Goal: Task Accomplishment & Management: Manage account settings

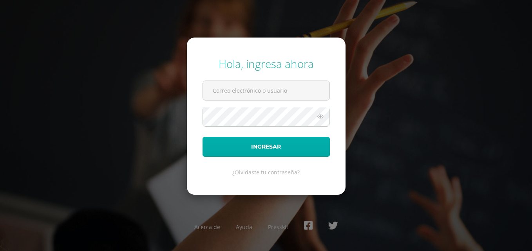
type input "[EMAIL_ADDRESS][PERSON_NAME][DOMAIN_NAME]"
click at [302, 145] on button "Ingresar" at bounding box center [265, 147] width 127 height 20
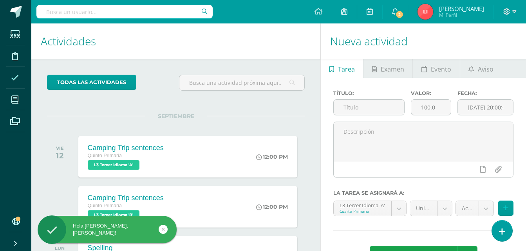
click at [13, 78] on icon at bounding box center [15, 78] width 8 height 8
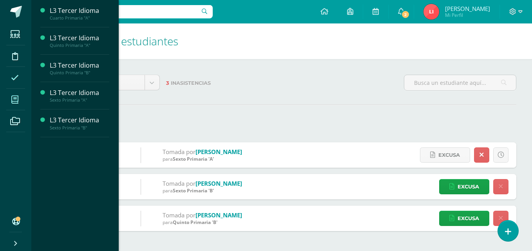
click at [18, 95] on span at bounding box center [15, 100] width 18 height 18
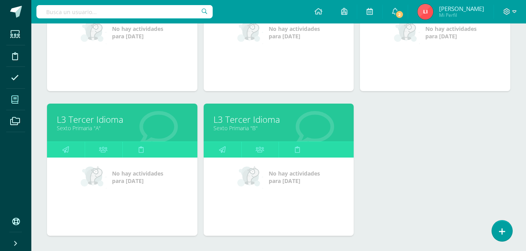
scroll to position [196, 0]
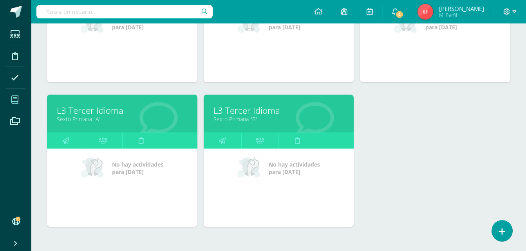
click at [240, 112] on link "L3 Tercer Idioma" at bounding box center [278, 111] width 131 height 12
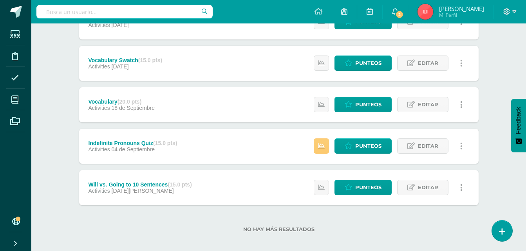
scroll to position [174, 0]
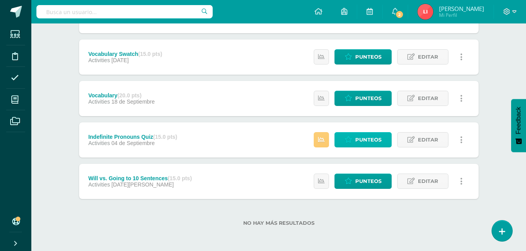
click at [366, 140] on span "Punteos" at bounding box center [368, 140] width 26 height 14
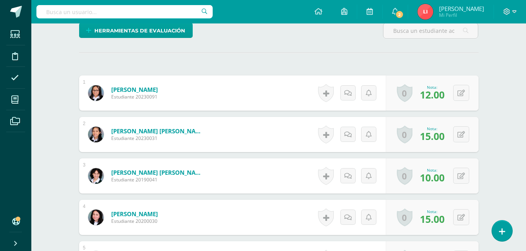
scroll to position [192, 0]
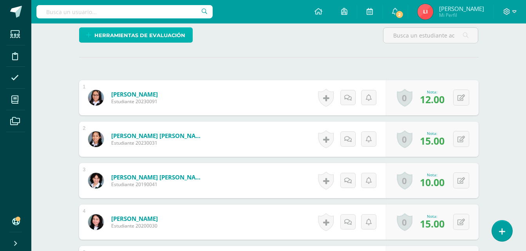
click at [140, 38] on span "Herramientas de evaluación" at bounding box center [139, 35] width 91 height 14
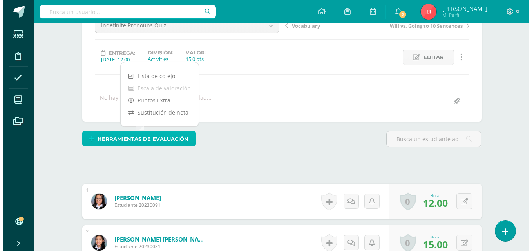
scroll to position [74, 0]
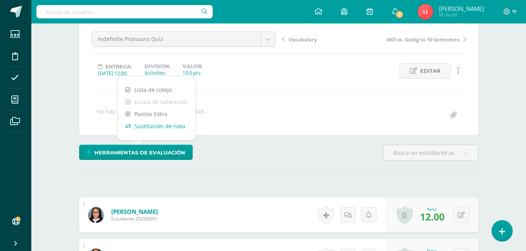
click at [168, 128] on link "Sustitución de nota" at bounding box center [156, 126] width 78 height 12
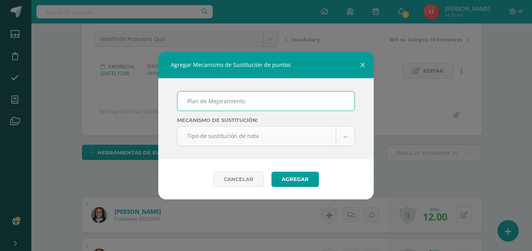
type input "Plan de Mejoramiento"
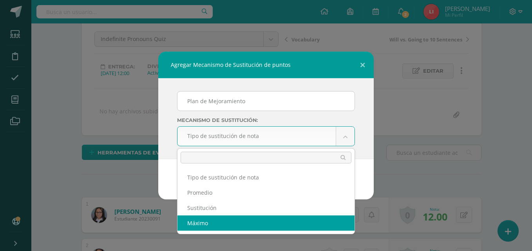
select select "maximum"
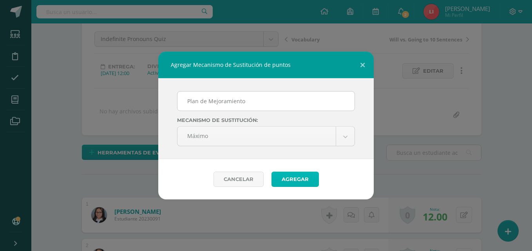
click at [296, 176] on button "Agregar" at bounding box center [294, 179] width 47 height 15
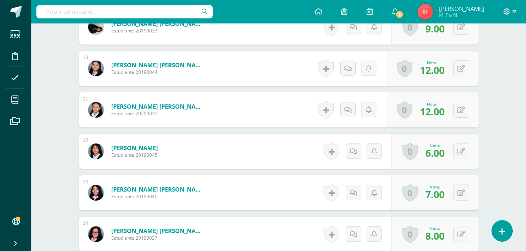
scroll to position [627, 0]
click at [462, 151] on icon at bounding box center [460, 151] width 7 height 7
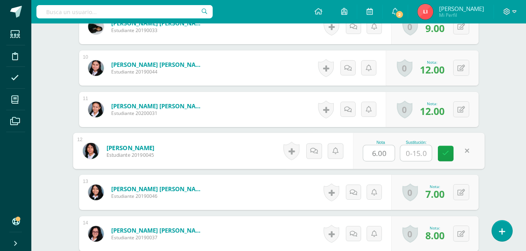
type input "9"
drag, startPoint x: 432, startPoint y: 159, endPoint x: 440, endPoint y: 163, distance: 9.6
click at [440, 163] on div "Nota 6.00 Sustitución: 9" at bounding box center [419, 151] width 132 height 36
click at [448, 151] on icon at bounding box center [445, 153] width 7 height 7
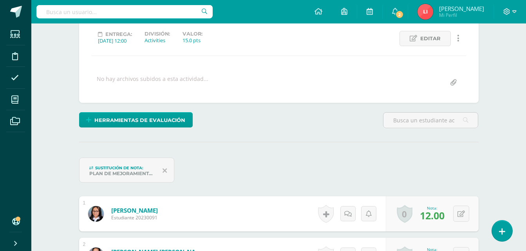
scroll to position [39, 0]
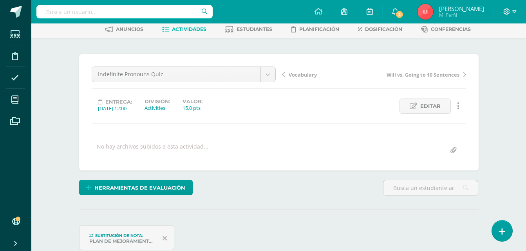
click at [208, 31] on ul "Anuncios Actividades Estudiantes Planificación Dosificación Conferencias" at bounding box center [288, 29] width 495 height 13
click at [199, 30] on span "Actividades" at bounding box center [189, 29] width 34 height 6
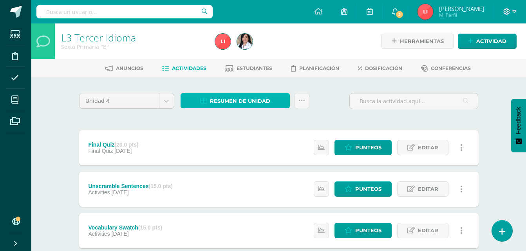
click at [254, 100] on span "Resumen de unidad" at bounding box center [240, 101] width 60 height 14
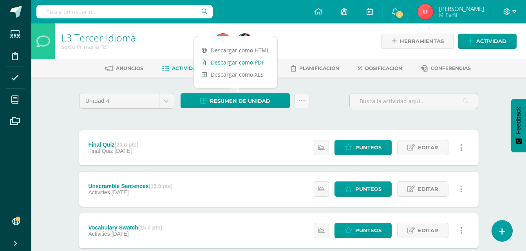
click at [254, 62] on link "Descargar como PDF" at bounding box center [235, 62] width 83 height 12
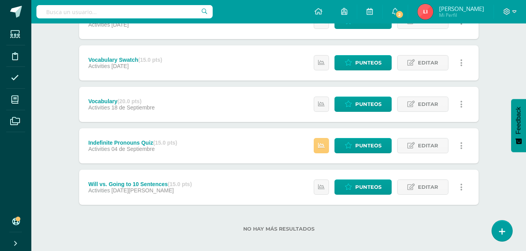
scroll to position [174, 0]
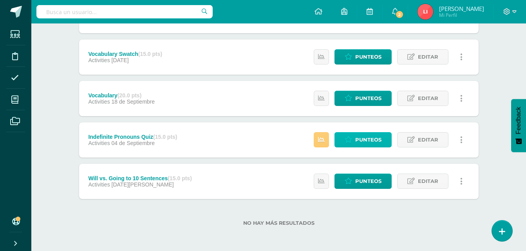
click at [356, 143] on span "Punteos" at bounding box center [368, 140] width 26 height 14
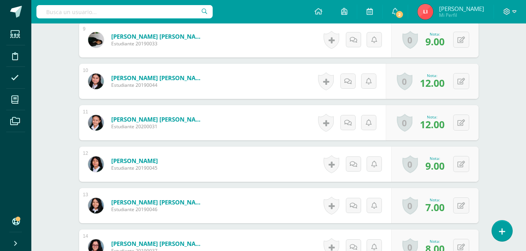
scroll to position [627, 0]
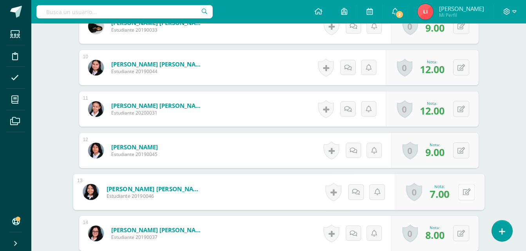
click at [459, 193] on button at bounding box center [466, 192] width 16 height 16
type input "10"
click at [443, 197] on icon at bounding box center [445, 194] width 7 height 7
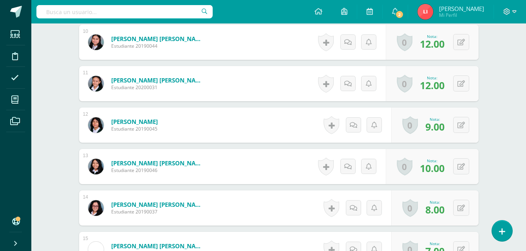
scroll to position [666, 0]
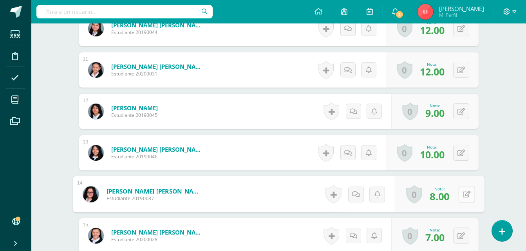
click at [457, 194] on div "0 [GEOGRAPHIC_DATA] Logros obtenidos Aún no hay logros agregados Nota: 8.00" at bounding box center [439, 195] width 90 height 36
click at [468, 191] on icon at bounding box center [466, 194] width 8 height 7
type input "10"
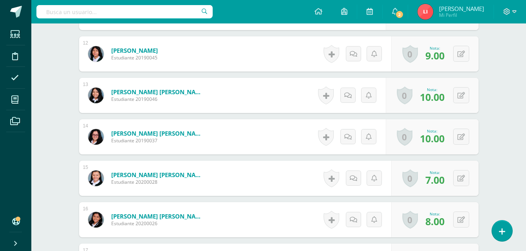
scroll to position [744, 0]
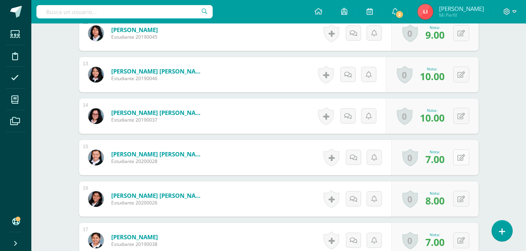
click at [463, 159] on icon at bounding box center [460, 158] width 7 height 7
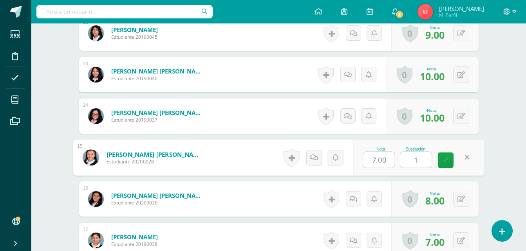
type input "10"
click at [448, 160] on icon at bounding box center [445, 160] width 7 height 7
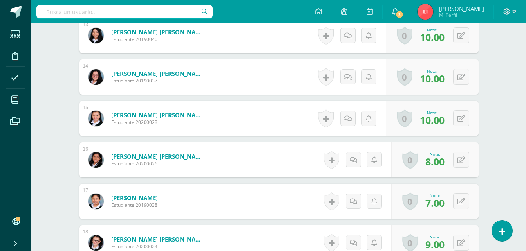
scroll to position [823, 0]
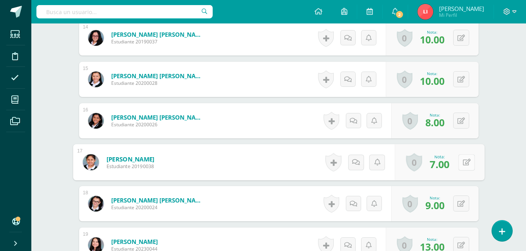
click at [462, 163] on button at bounding box center [466, 162] width 16 height 16
type input "10"
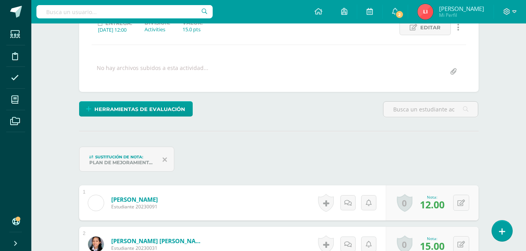
scroll to position [40, 0]
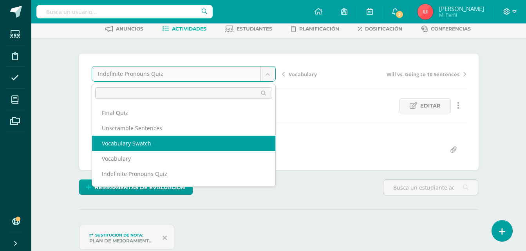
scroll to position [13, 0]
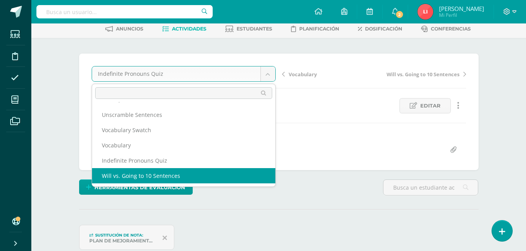
select select "/dashboard/teacher/grade-activity/107495/"
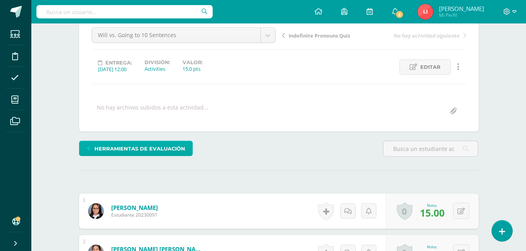
scroll to position [79, 0]
click at [178, 153] on span "Herramientas de evaluación" at bounding box center [139, 148] width 91 height 14
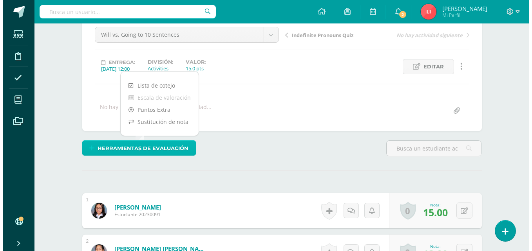
scroll to position [79, 0]
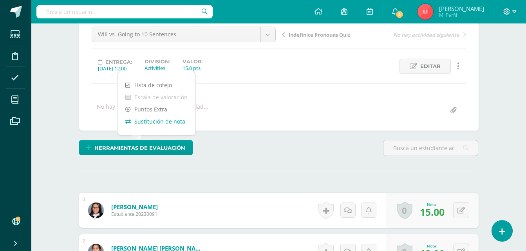
click at [177, 121] on link "Sustitución de nota" at bounding box center [156, 122] width 78 height 12
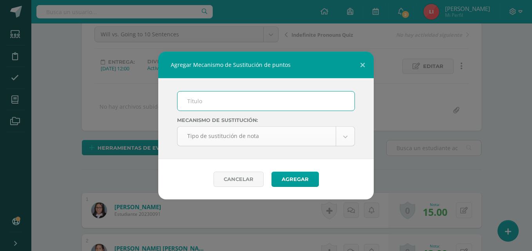
type input "R"
type input "Plan de Mejoramiento"
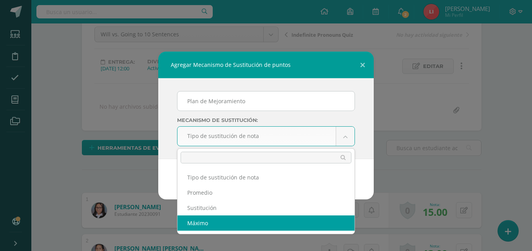
select select "maximum"
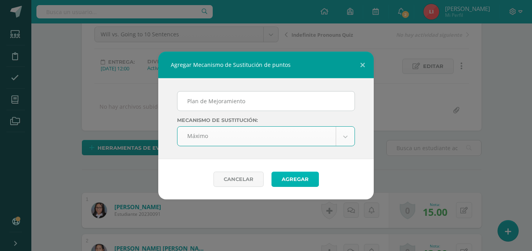
click at [289, 178] on button "Agregar" at bounding box center [294, 179] width 47 height 15
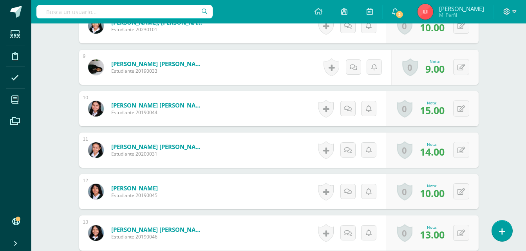
scroll to position [598, 0]
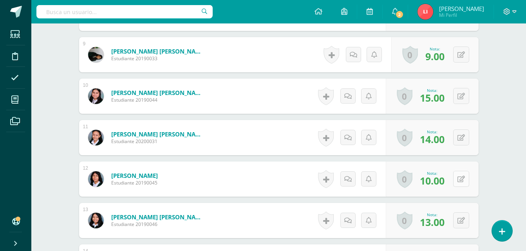
click at [457, 178] on button at bounding box center [461, 179] width 16 height 16
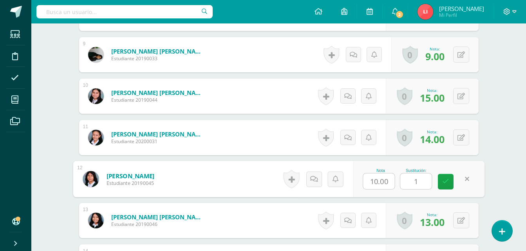
type input "10"
click at [445, 180] on icon at bounding box center [445, 182] width 7 height 7
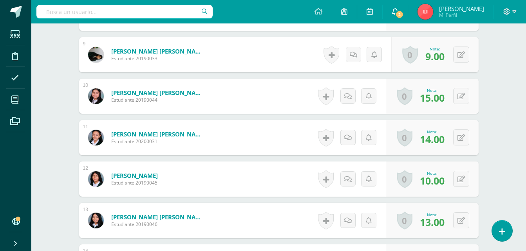
click at [398, 13] on icon at bounding box center [395, 11] width 6 height 7
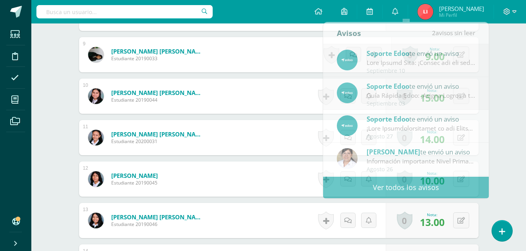
click at [508, 39] on div "L3 Tercer Idioma Sexto Primaria "B" Herramientas Detalle de asistencias Activid…" at bounding box center [278, 1] width 495 height 1152
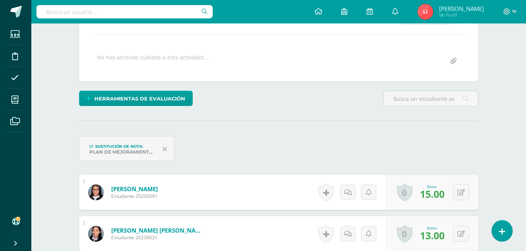
scroll to position [0, 0]
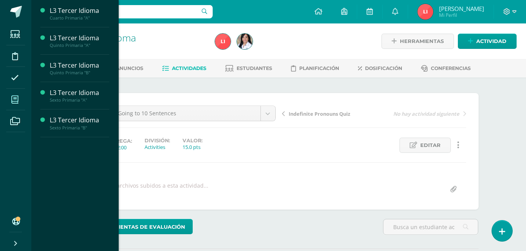
click at [12, 98] on icon at bounding box center [14, 100] width 7 height 8
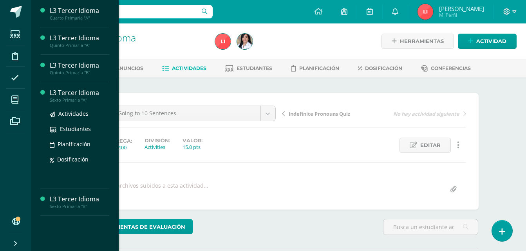
click at [69, 91] on div "L3 Tercer Idioma" at bounding box center [80, 93] width 60 height 9
click at [79, 94] on div "L3 Tercer Idioma" at bounding box center [80, 93] width 60 height 9
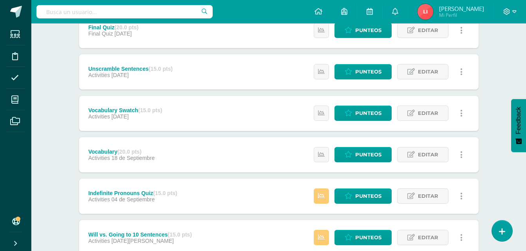
scroll to position [157, 0]
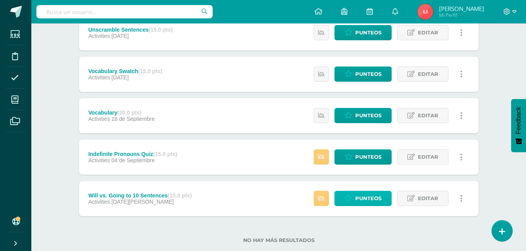
click at [358, 198] on span "Punteos" at bounding box center [368, 198] width 26 height 14
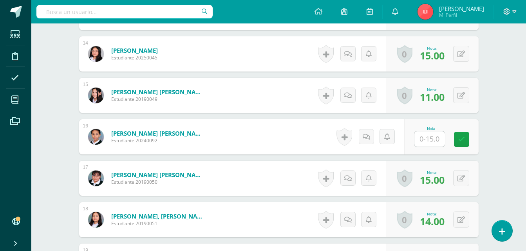
scroll to position [815, 0]
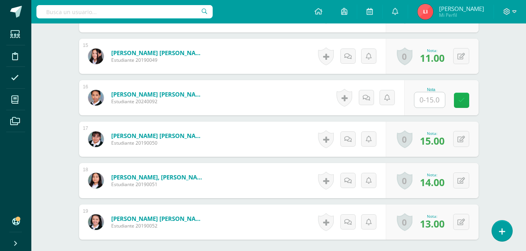
click at [460, 101] on icon at bounding box center [461, 100] width 7 height 7
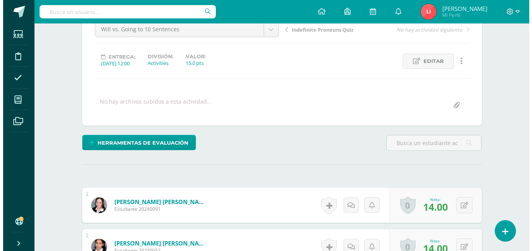
scroll to position [70, 0]
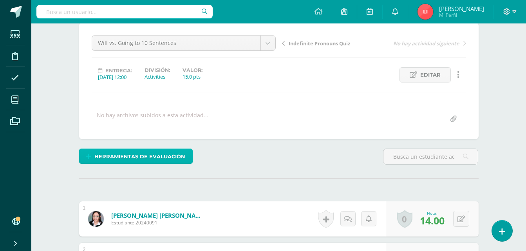
click at [158, 159] on span "Herramientas de evaluación" at bounding box center [139, 157] width 91 height 14
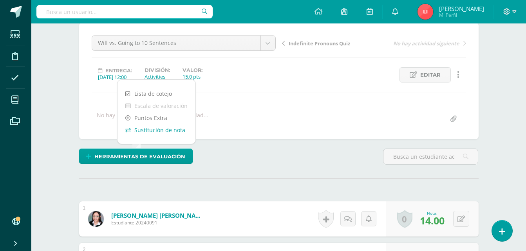
click at [156, 131] on link "Sustitución de nota" at bounding box center [156, 130] width 78 height 12
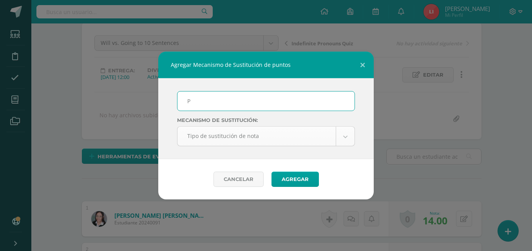
type input "Plan de Mejoramiento"
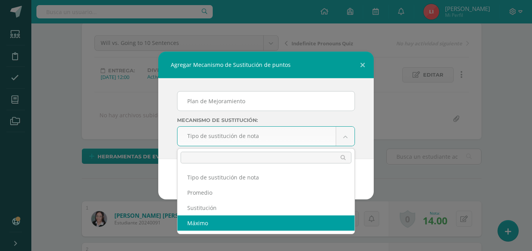
select select "maximum"
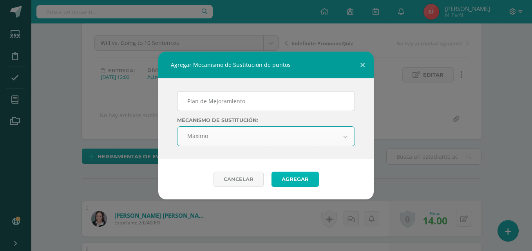
click at [300, 178] on button "Agregar" at bounding box center [294, 179] width 47 height 15
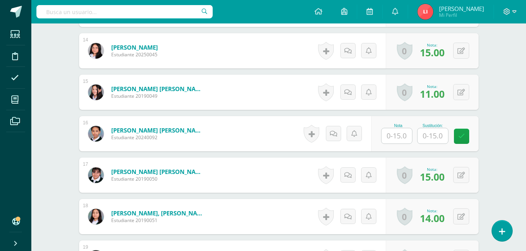
scroll to position [823, 0]
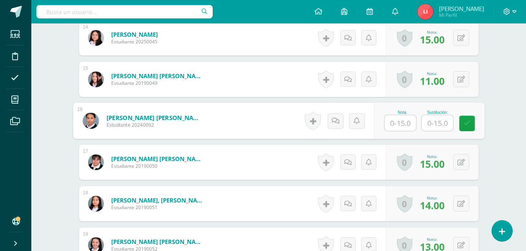
click at [431, 121] on input "text" at bounding box center [436, 124] width 31 height 16
click at [468, 128] on link at bounding box center [467, 124] width 16 height 16
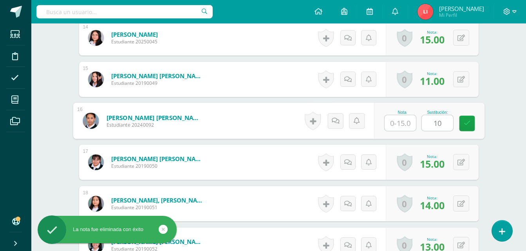
type input "10"
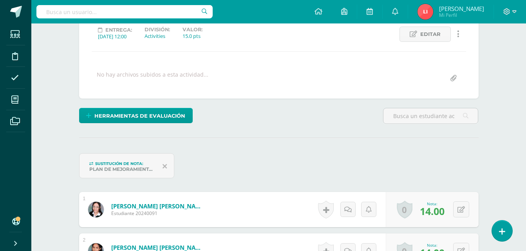
scroll to position [23, 0]
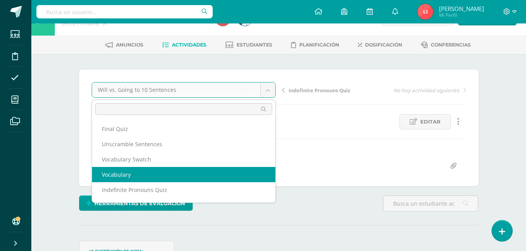
scroll to position [13, 0]
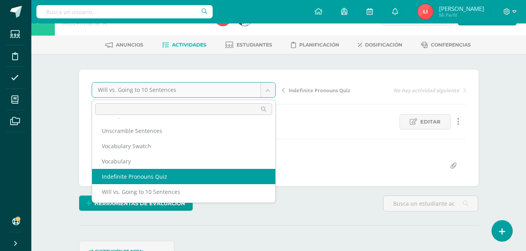
select select "/dashboard/teacher/grade-activity/107489/"
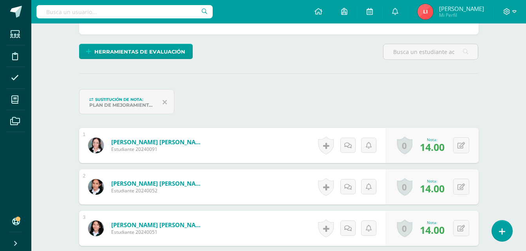
scroll to position [180, 0]
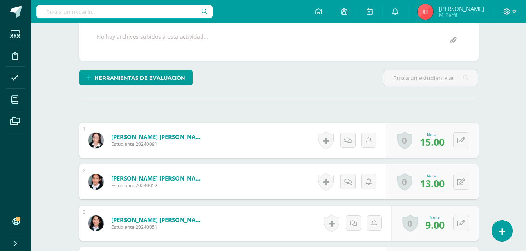
scroll to position [157, 0]
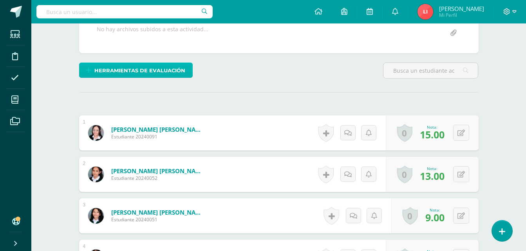
click at [142, 73] on span "Herramientas de evaluación" at bounding box center [139, 70] width 91 height 14
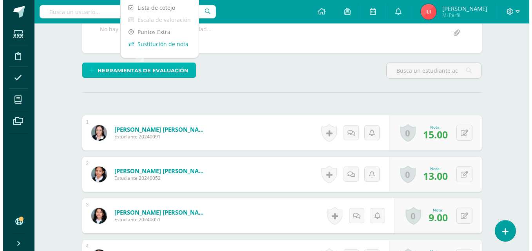
scroll to position [157, 0]
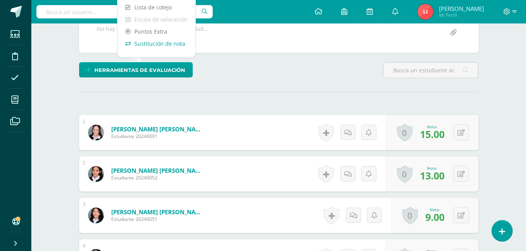
click at [148, 47] on link "Sustitución de nota" at bounding box center [156, 44] width 78 height 12
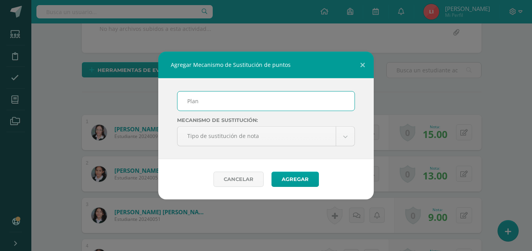
type input "Plan de Mejoramiento"
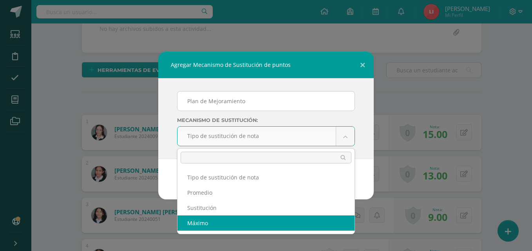
select select "maximum"
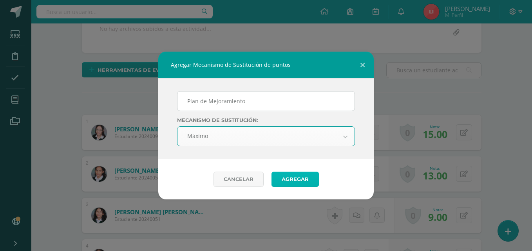
click at [297, 184] on button "Agregar" at bounding box center [294, 179] width 47 height 15
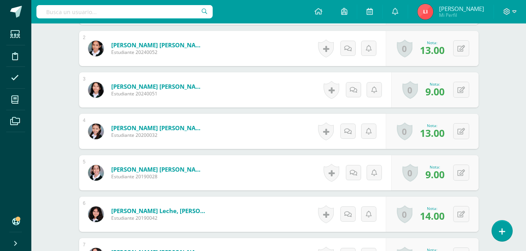
scroll to position [275, 0]
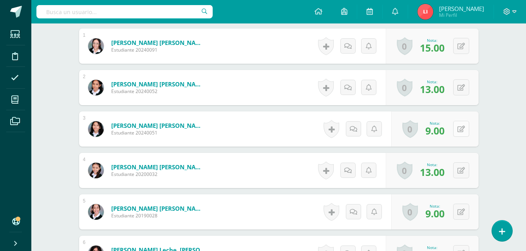
click at [462, 133] on button at bounding box center [461, 129] width 16 height 16
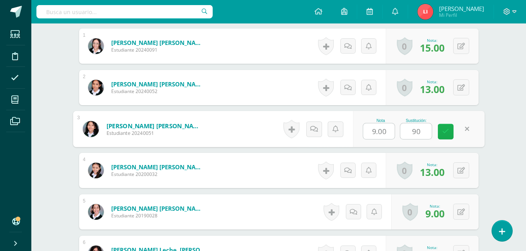
type input "9"
click at [450, 134] on link at bounding box center [446, 132] width 16 height 16
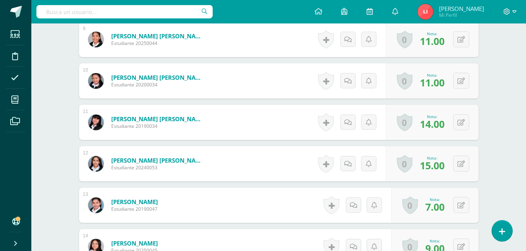
scroll to position [627, 0]
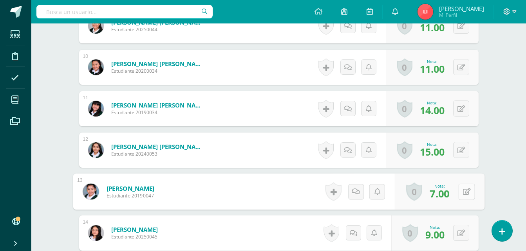
click at [461, 192] on button at bounding box center [466, 192] width 16 height 16
type input "10"
click at [450, 195] on link at bounding box center [446, 195] width 16 height 16
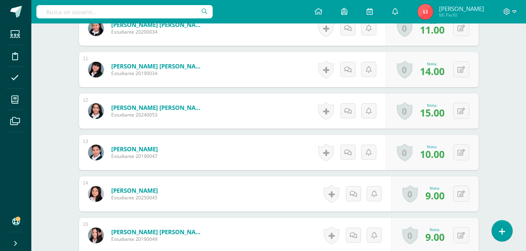
scroll to position [706, 0]
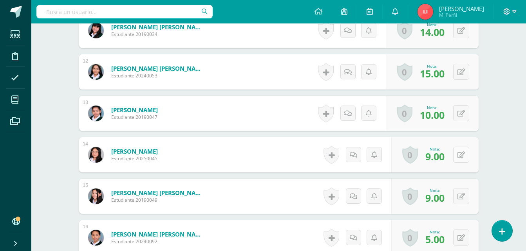
click at [460, 155] on button at bounding box center [461, 155] width 16 height 16
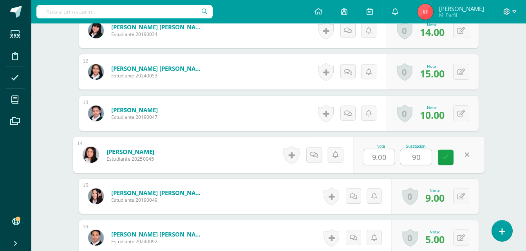
type input "9"
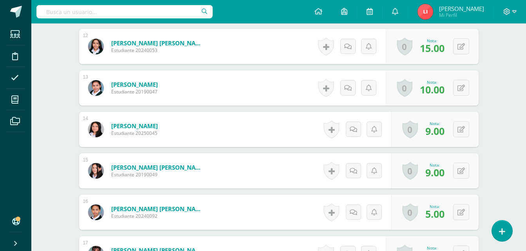
scroll to position [745, 0]
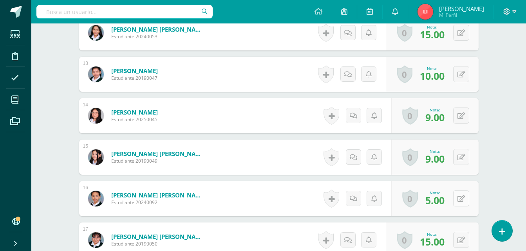
click at [461, 199] on button at bounding box center [461, 199] width 16 height 16
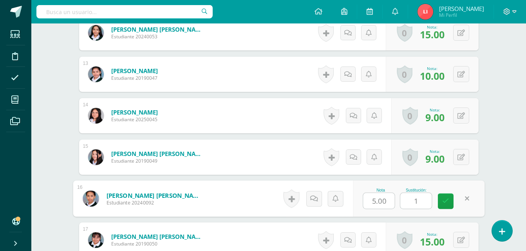
type input "10"
click at [444, 199] on icon at bounding box center [445, 201] width 7 height 7
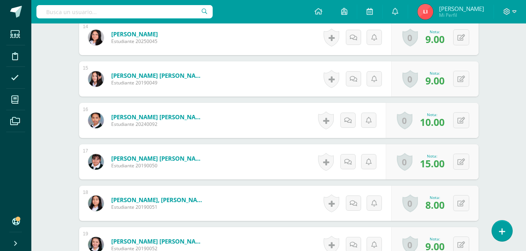
scroll to position [862, 0]
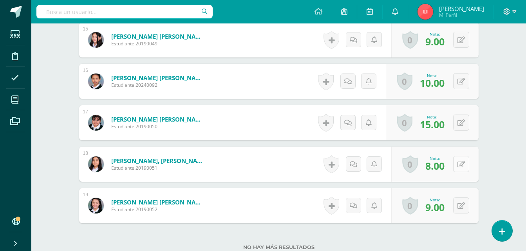
click at [464, 164] on button at bounding box center [461, 164] width 16 height 16
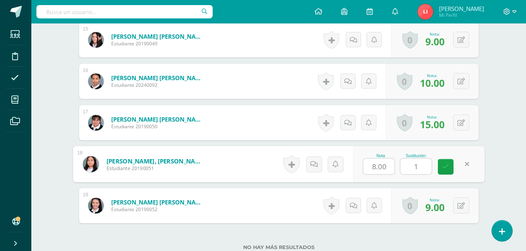
type input "10"
click at [447, 168] on icon at bounding box center [445, 167] width 7 height 7
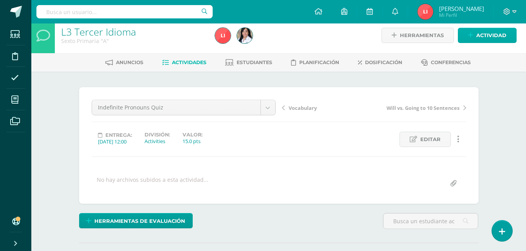
scroll to position [0, 0]
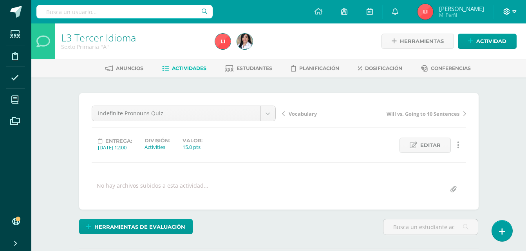
click at [507, 14] on icon at bounding box center [506, 11] width 7 height 7
click at [498, 54] on span "Cerrar sesión" at bounding box center [489, 53] width 35 height 7
